Goal: Transaction & Acquisition: Purchase product/service

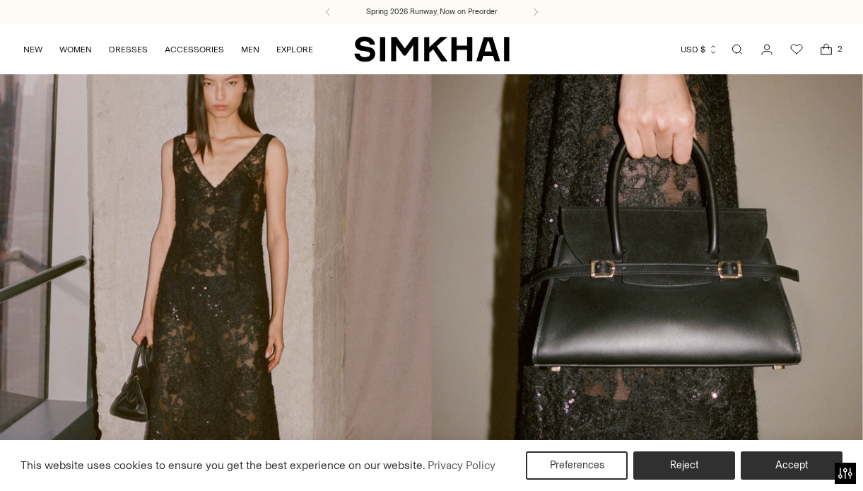
click at [834, 49] on span "2" at bounding box center [840, 48] width 13 height 13
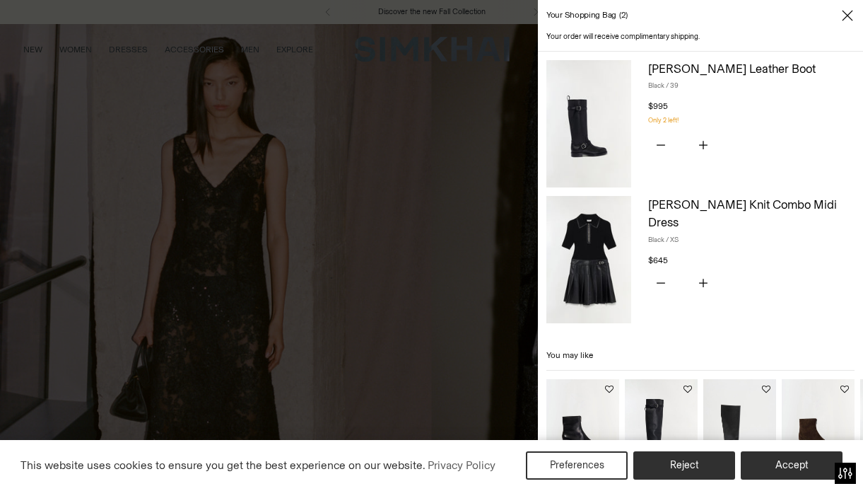
click at [849, 17] on icon "Close" at bounding box center [847, 15] width 11 height 11
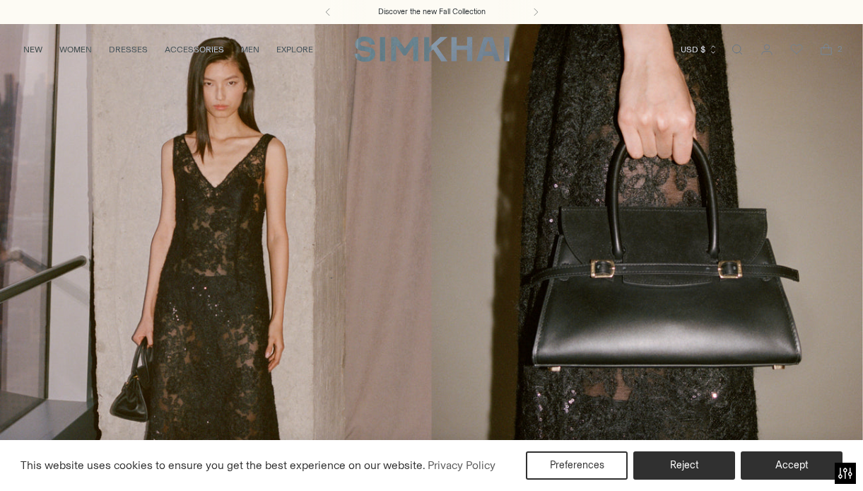
click at [477, 252] on link "/collections/new-arrivals" at bounding box center [431, 270] width 863 height 495
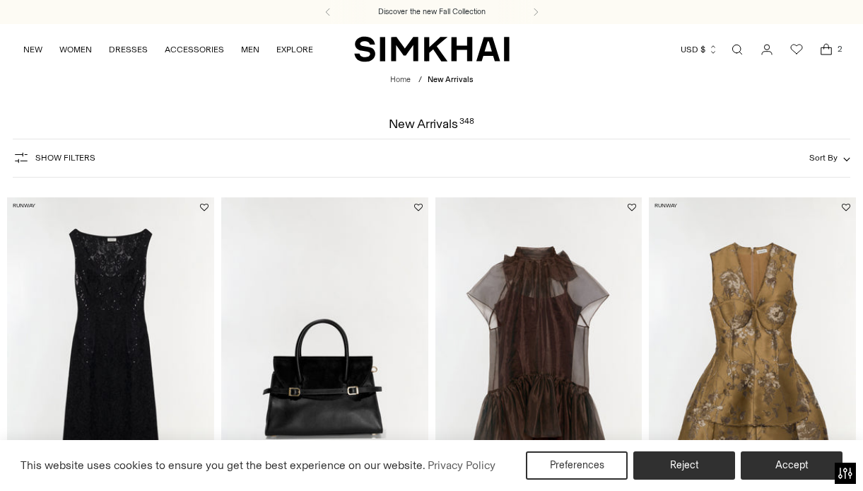
scroll to position [1152, 0]
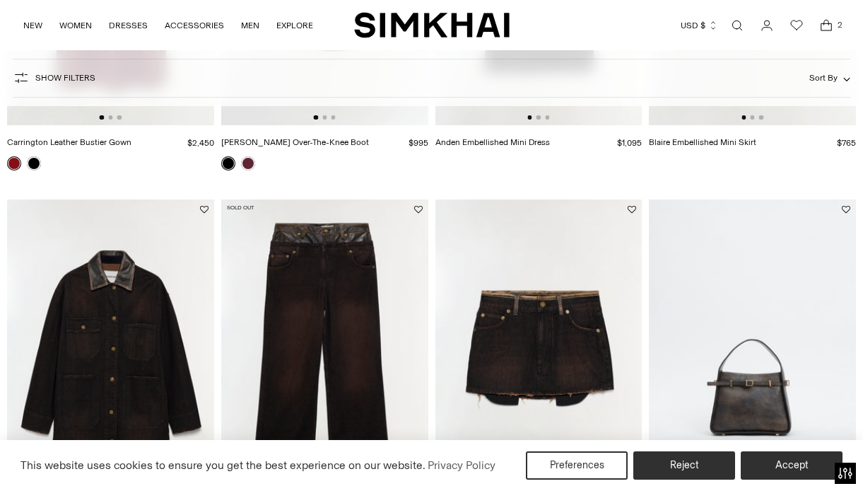
click at [737, 22] on icon "Open search modal" at bounding box center [738, 25] width 16 height 11
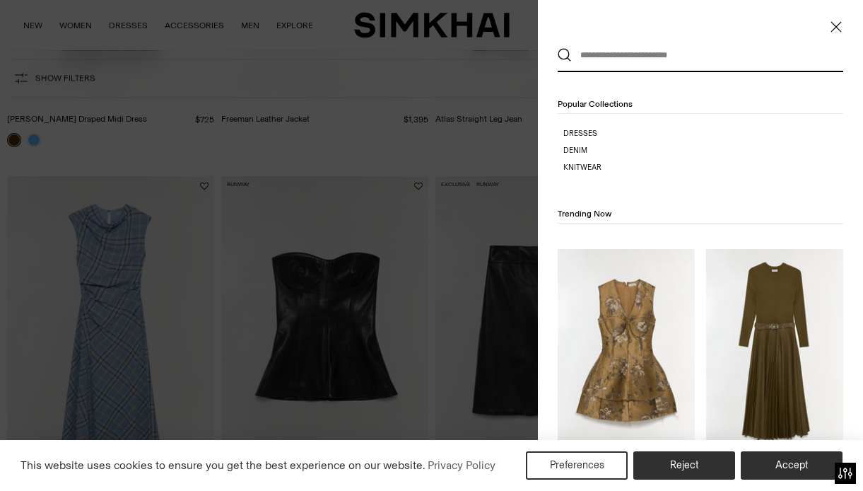
scroll to position [0, 0]
click at [37, 140] on div at bounding box center [431, 245] width 863 height 491
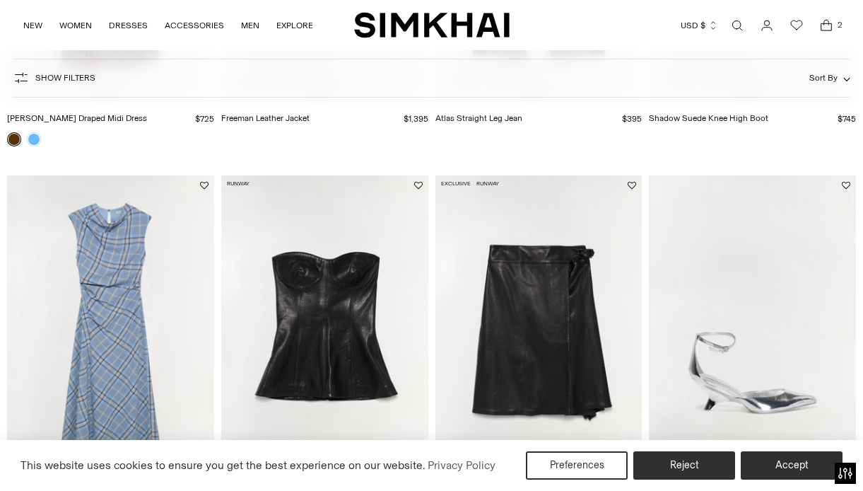
scroll to position [2247, 0]
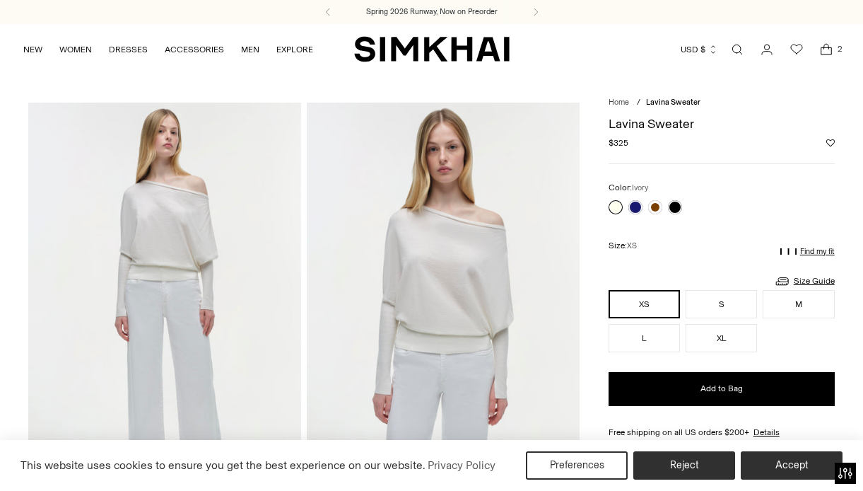
click at [819, 46] on icon "Open cart modal" at bounding box center [827, 49] width 20 height 14
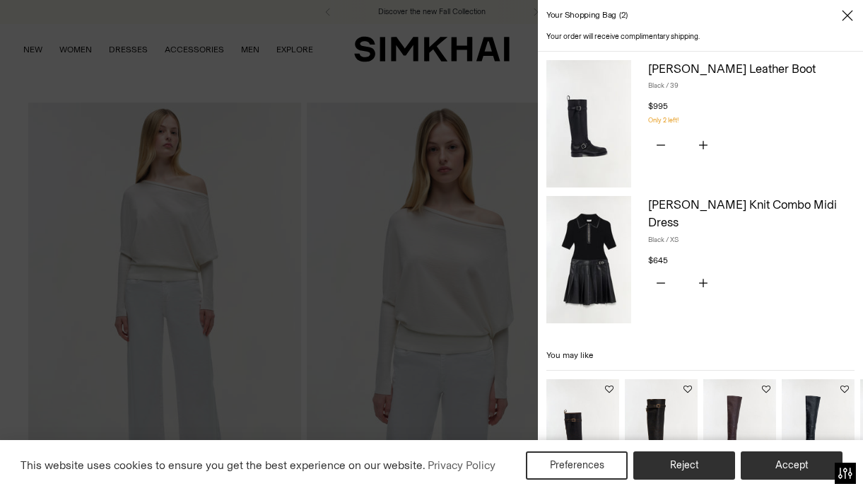
click at [846, 21] on icon "Close" at bounding box center [847, 15] width 11 height 14
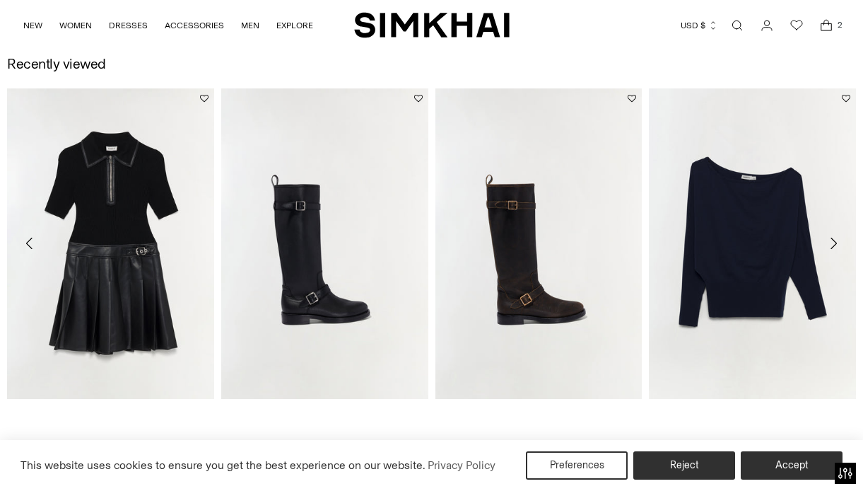
scroll to position [1343, 0]
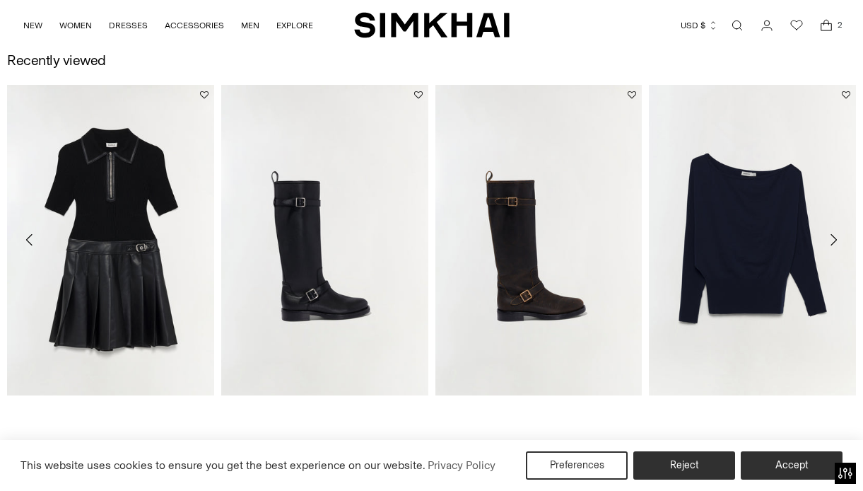
click at [827, 22] on icon "Open cart modal" at bounding box center [827, 25] width 20 height 14
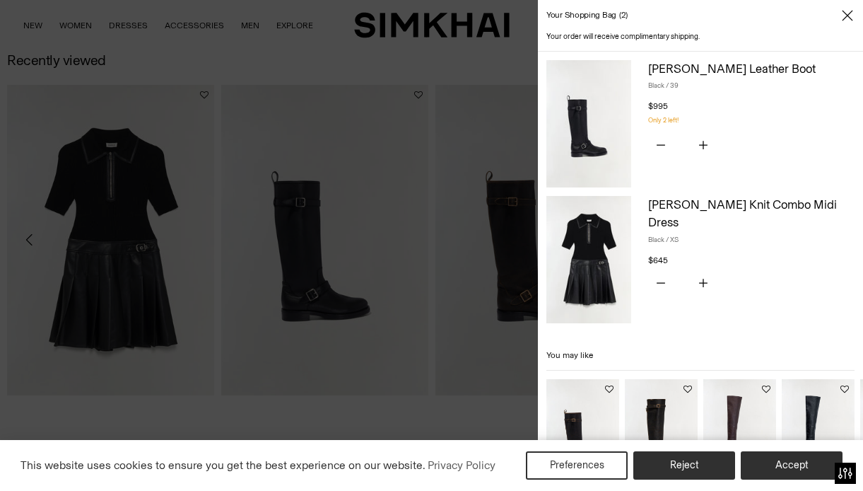
click at [811, 280] on div "You have the maximum number of this product in your shopping bag. Quantity * Re…" at bounding box center [751, 284] width 206 height 30
click at [784, 461] on button "Accept" at bounding box center [792, 465] width 102 height 28
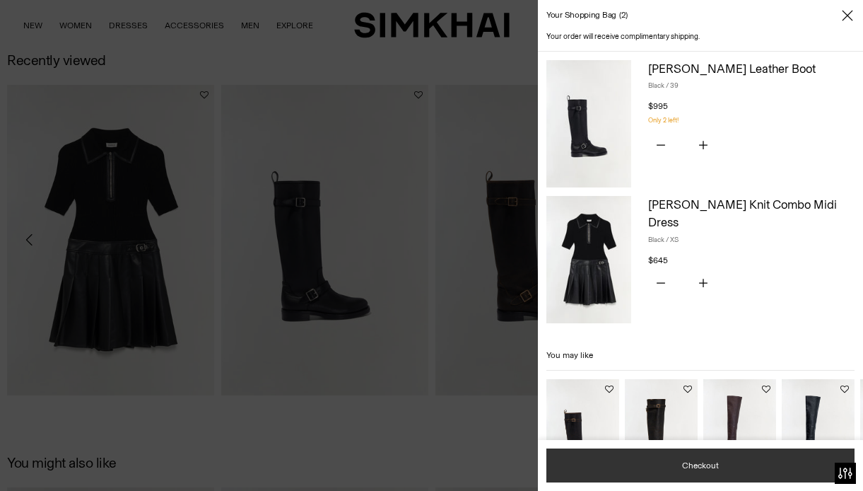
click at [776, 469] on button "Checkout" at bounding box center [701, 465] width 308 height 34
